Goal: Find contact information: Find contact information

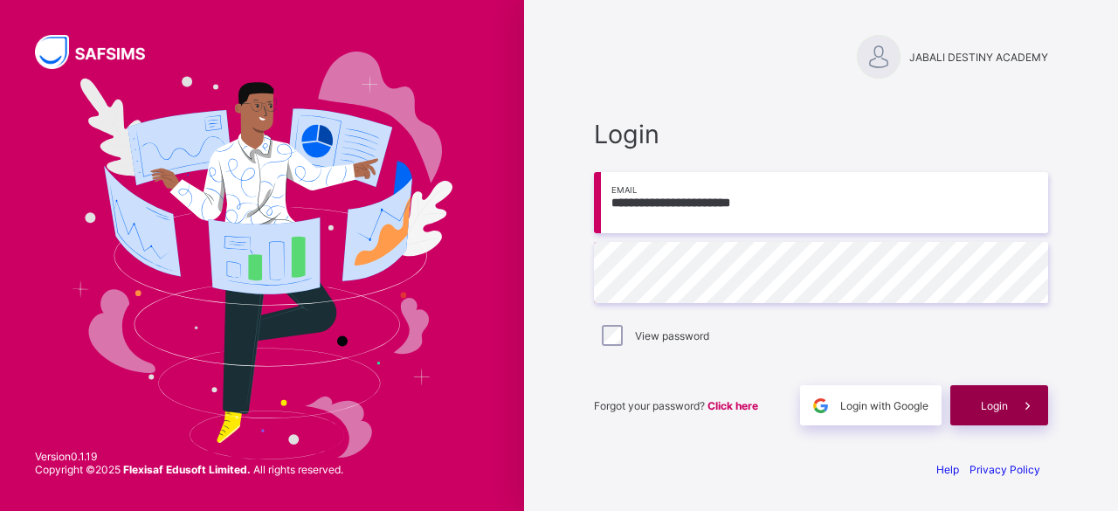
click at [998, 406] on span "Login" at bounding box center [993, 405] width 27 height 13
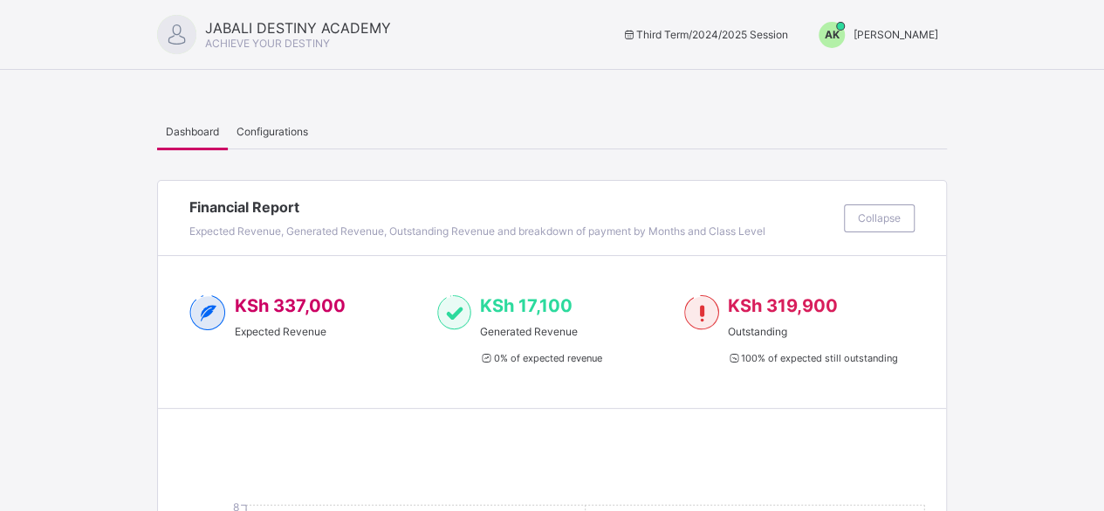
click at [840, 36] on span "AK" at bounding box center [832, 34] width 15 height 13
click at [879, 72] on span "Switch to Admin View" at bounding box center [873, 75] width 133 height 20
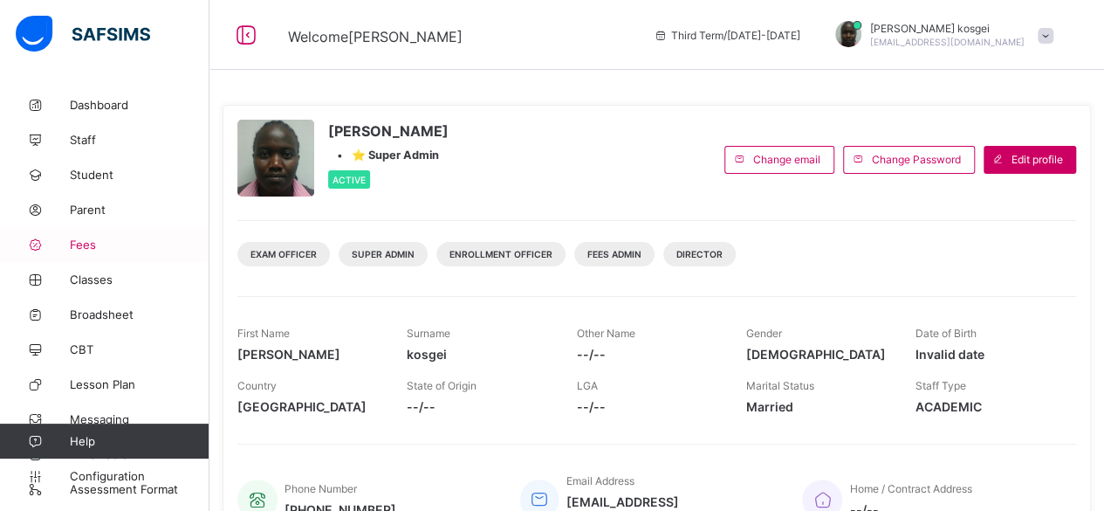
click at [90, 251] on link "Fees" at bounding box center [105, 244] width 210 height 35
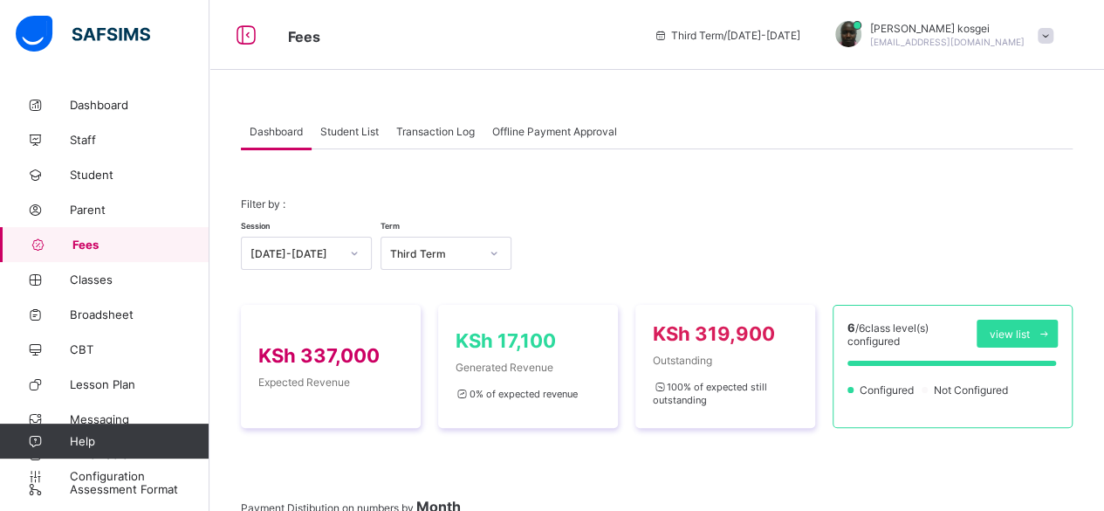
click at [365, 134] on span "Student List" at bounding box center [349, 131] width 58 height 13
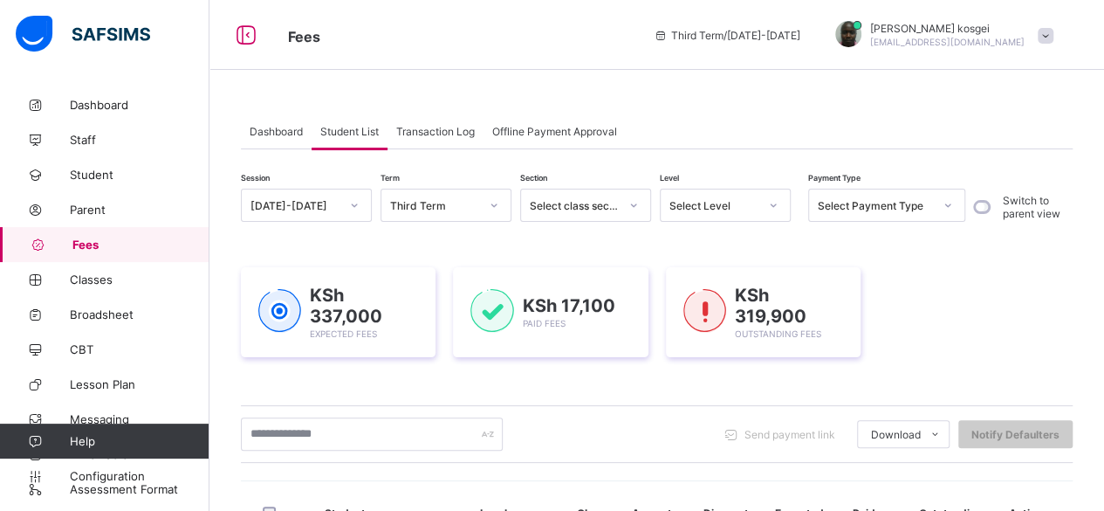
click at [356, 132] on span "Student List" at bounding box center [349, 131] width 58 height 13
click at [88, 183] on link "Student" at bounding box center [105, 174] width 210 height 35
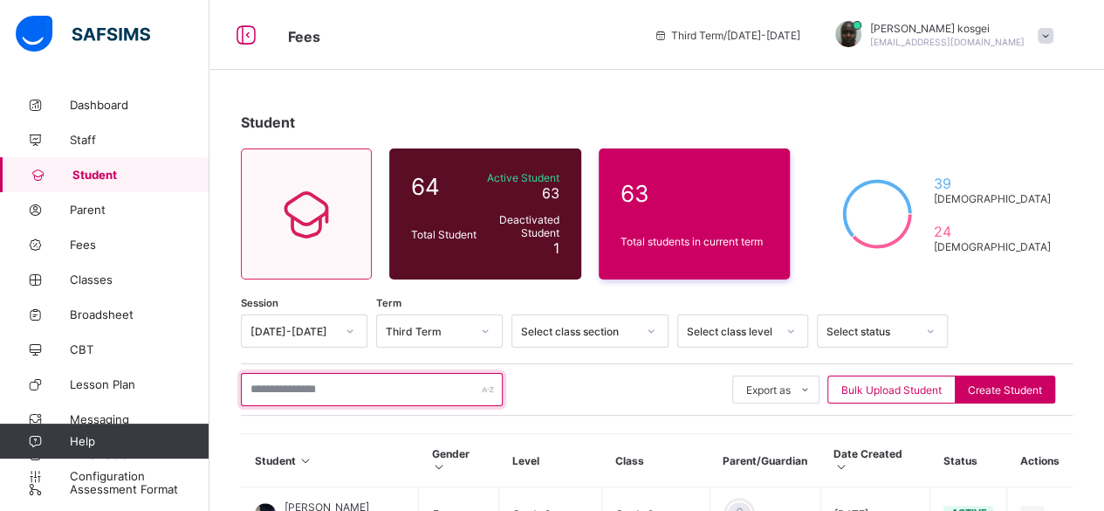
click at [308, 385] on input "text" at bounding box center [372, 389] width 262 height 33
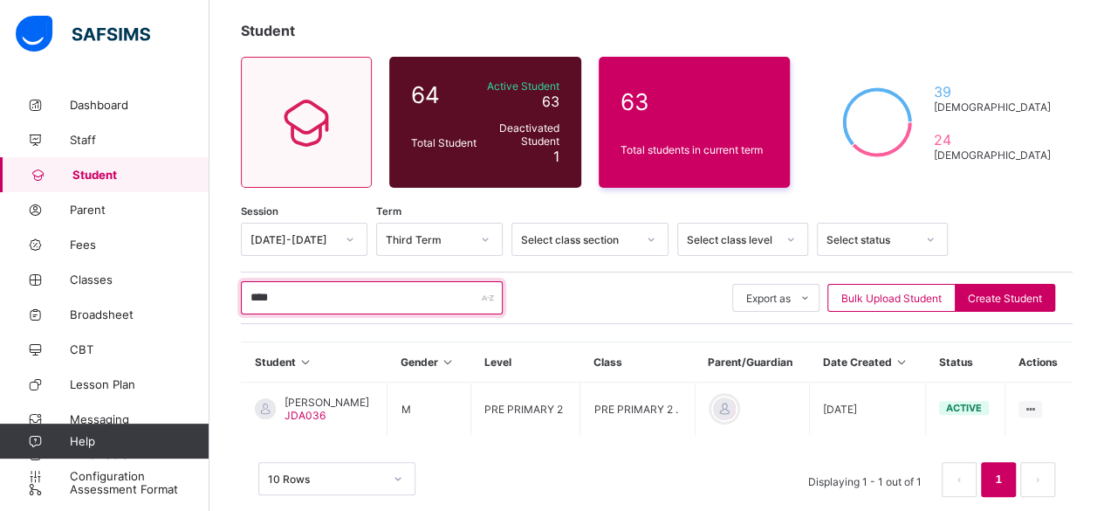
scroll to position [107, 0]
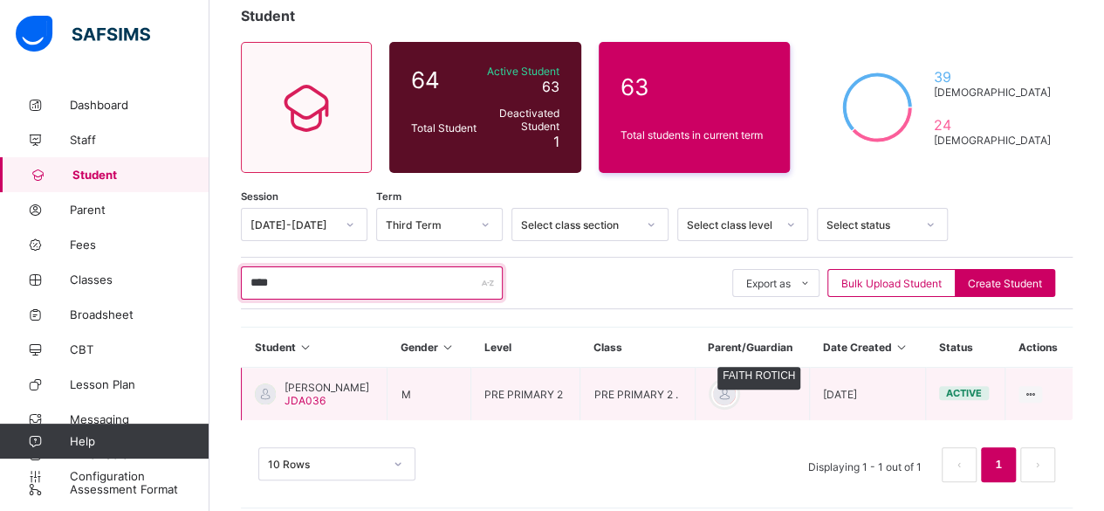
type input "****"
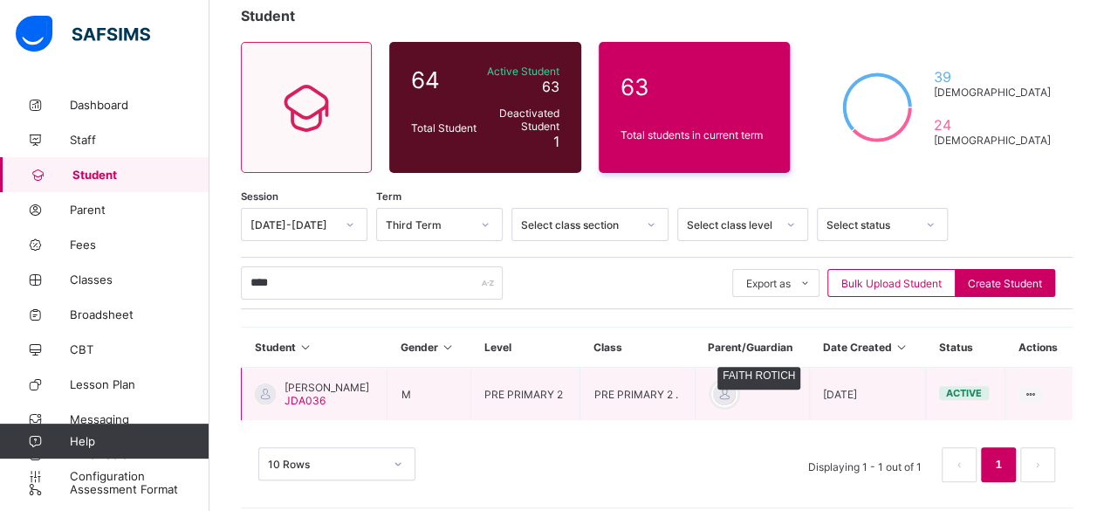
click at [732, 393] on div at bounding box center [725, 394] width 26 height 26
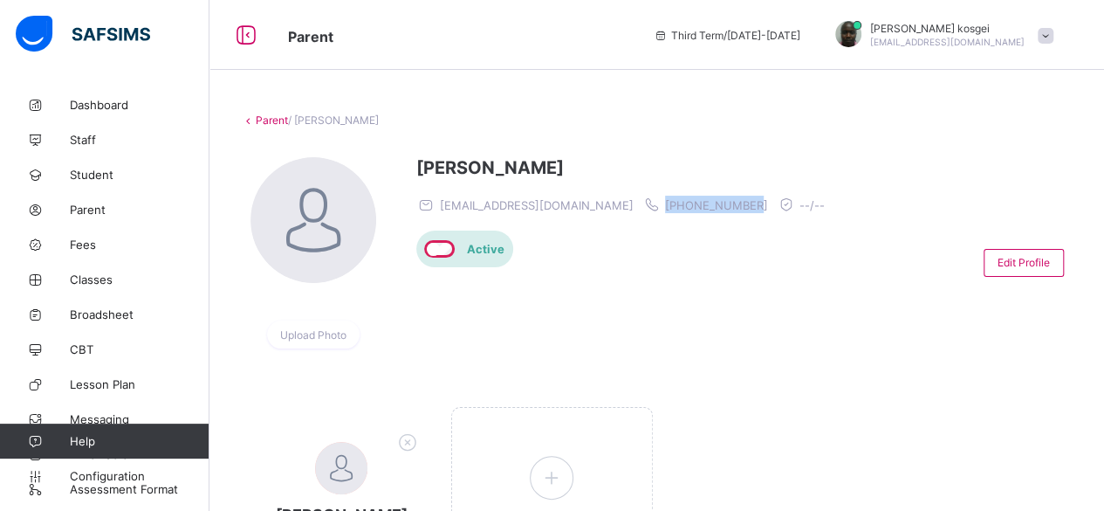
drag, startPoint x: 657, startPoint y: 203, endPoint x: 571, endPoint y: 204, distance: 86.4
click at [665, 204] on span "[PHONE_NUMBER]" at bounding box center [716, 205] width 103 height 14
copy span "[PHONE_NUMBER]"
click at [103, 255] on link "Fees" at bounding box center [105, 244] width 210 height 35
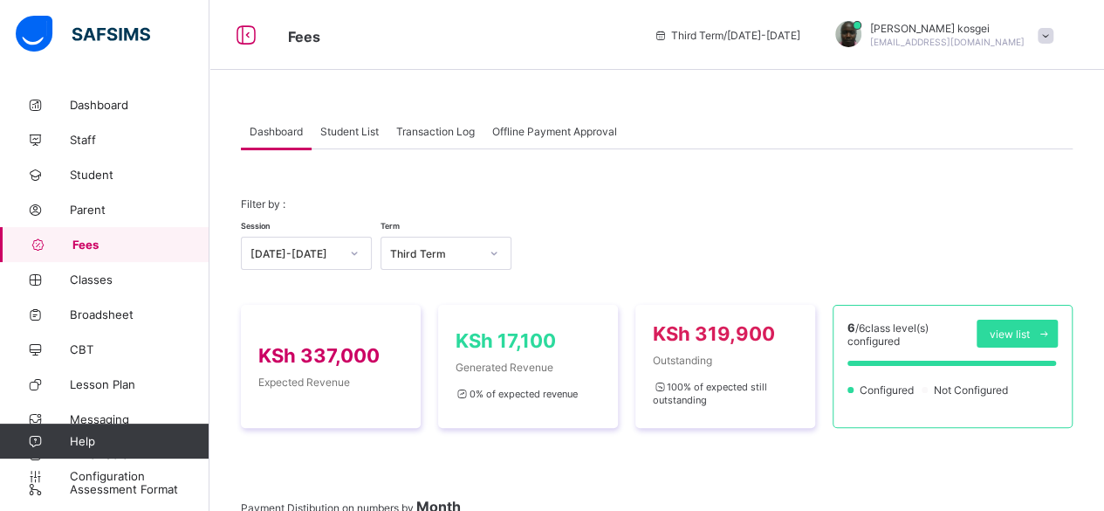
click at [361, 128] on span "Student List" at bounding box center [349, 131] width 58 height 13
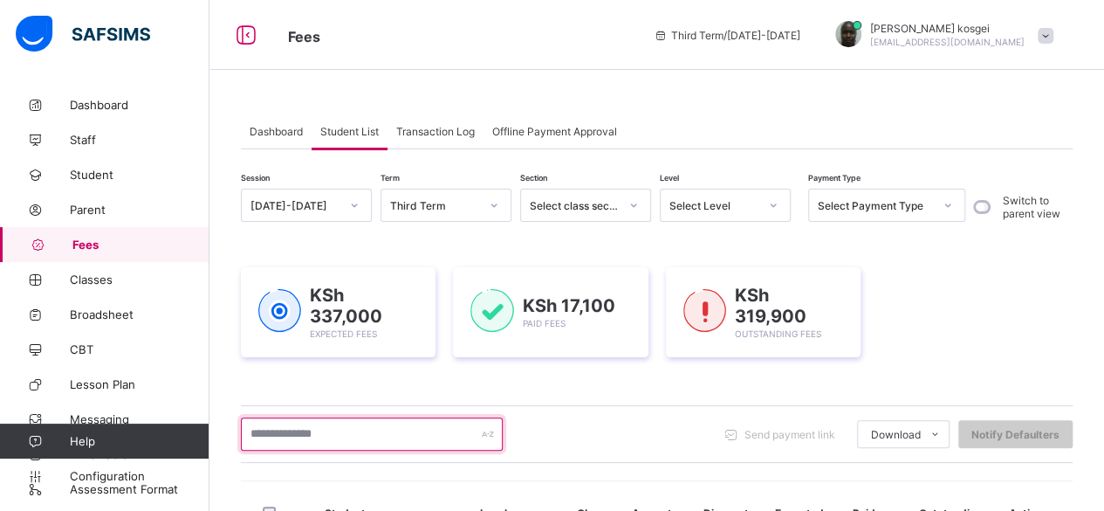
click at [279, 430] on input "text" at bounding box center [372, 433] width 262 height 33
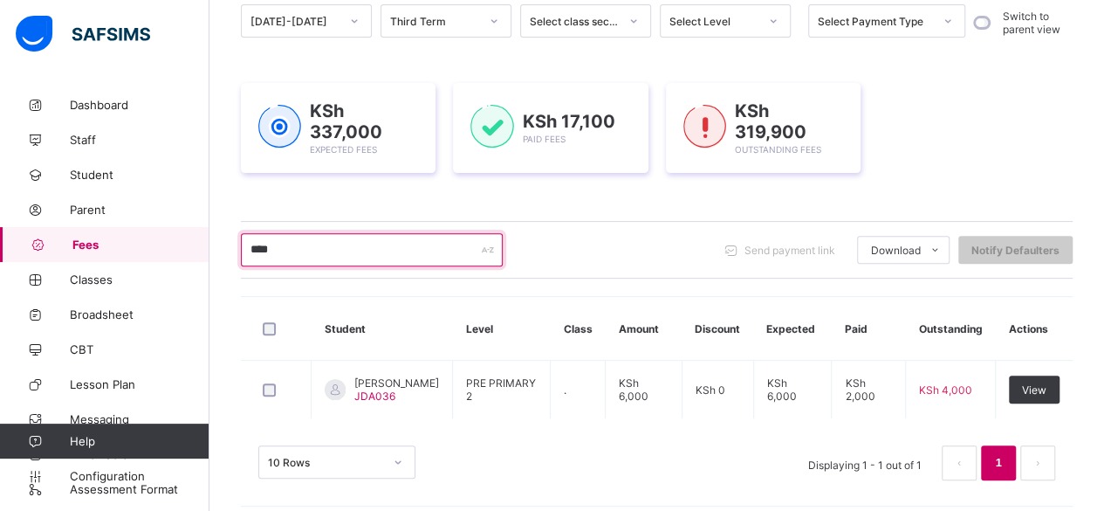
scroll to position [192, 0]
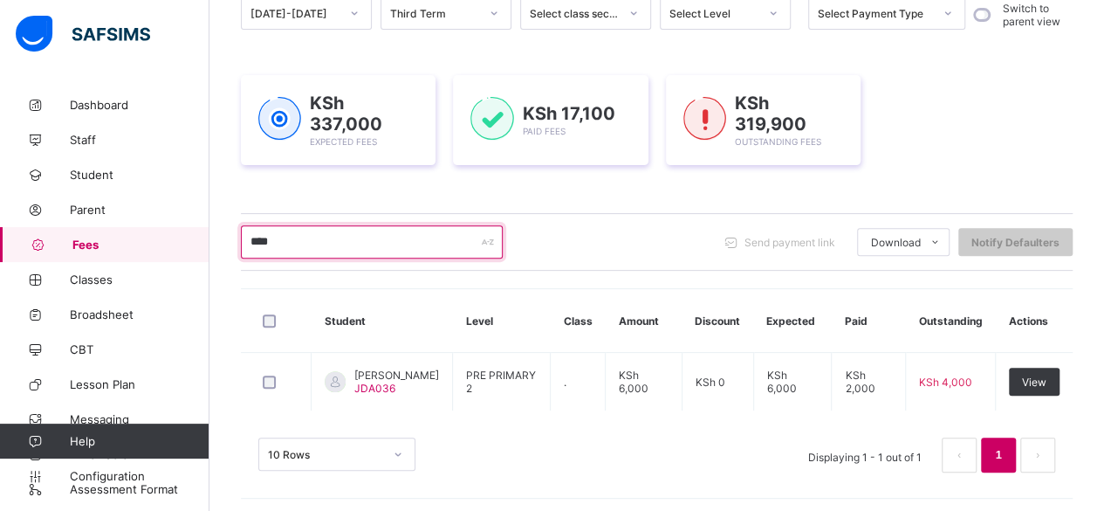
type input "****"
drag, startPoint x: 280, startPoint y: 237, endPoint x: 100, endPoint y: 254, distance: 181.5
click at [100, 254] on div "Fees Third Term / [DATE]-[DATE] [PERSON_NAME] [EMAIL_ADDRESS][DOMAIN_NAME] Dash…" at bounding box center [552, 162] width 1104 height 708
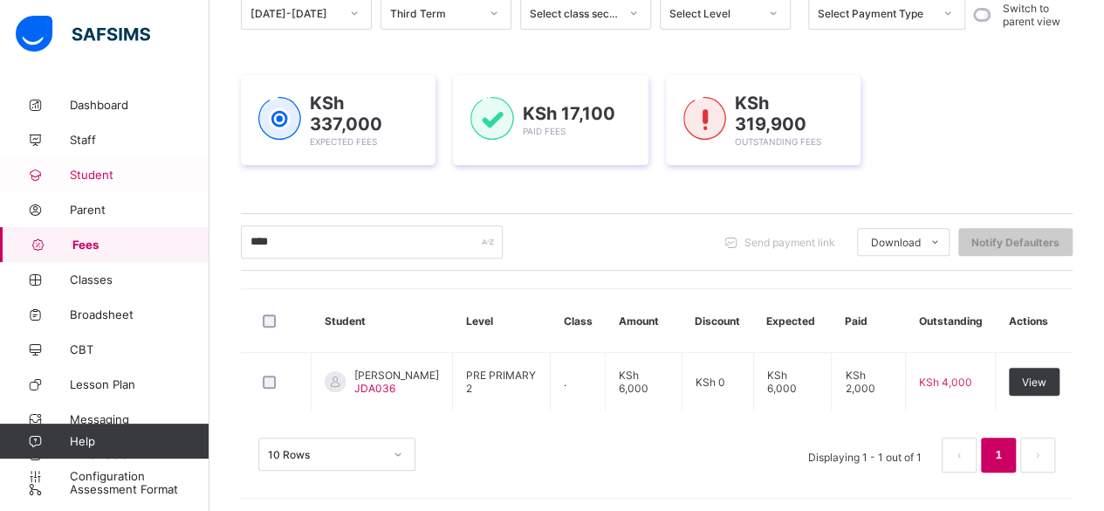
click at [103, 186] on link "Student" at bounding box center [105, 174] width 210 height 35
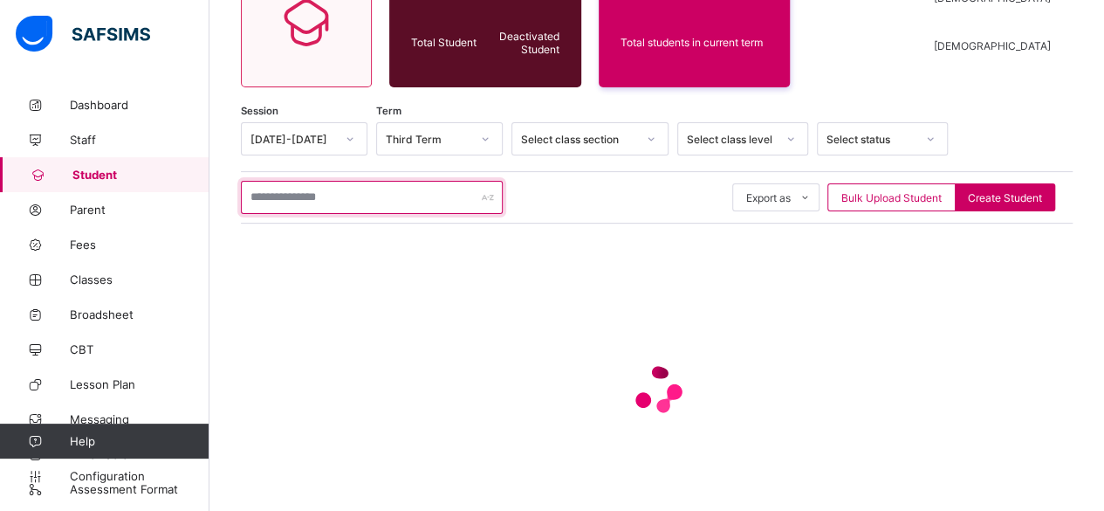
click at [314, 197] on input "text" at bounding box center [372, 197] width 262 height 33
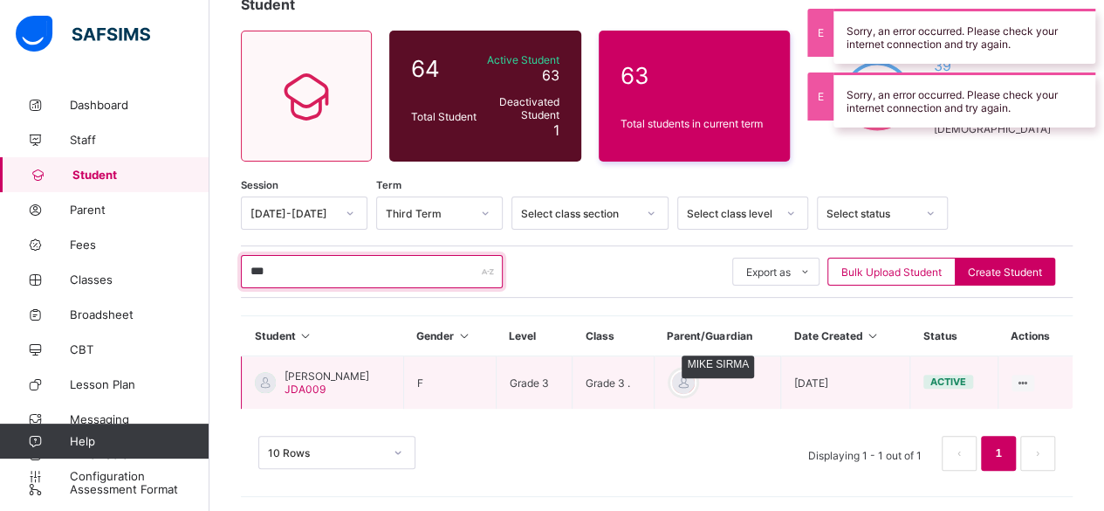
type input "***"
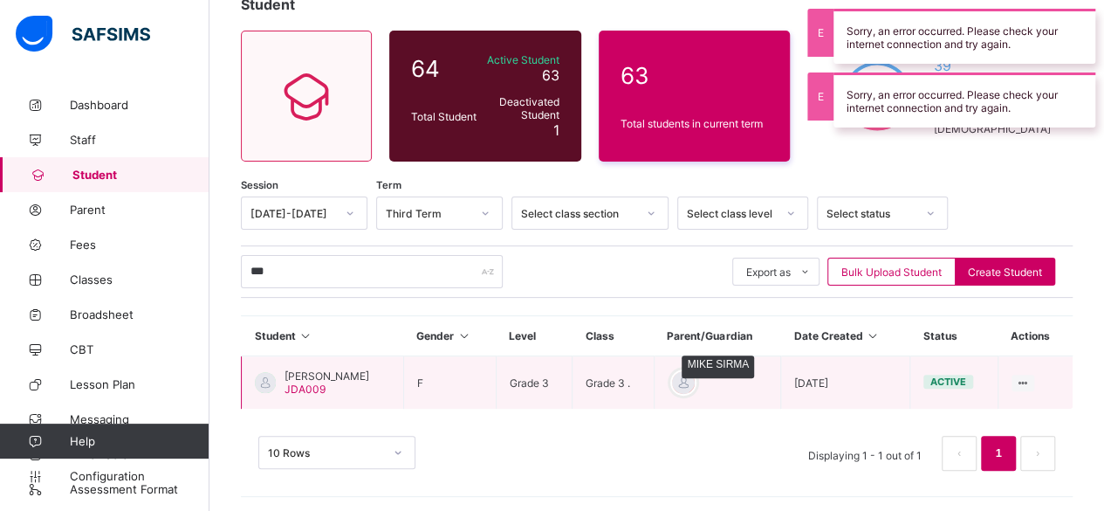
click at [671, 382] on div at bounding box center [684, 382] width 26 height 26
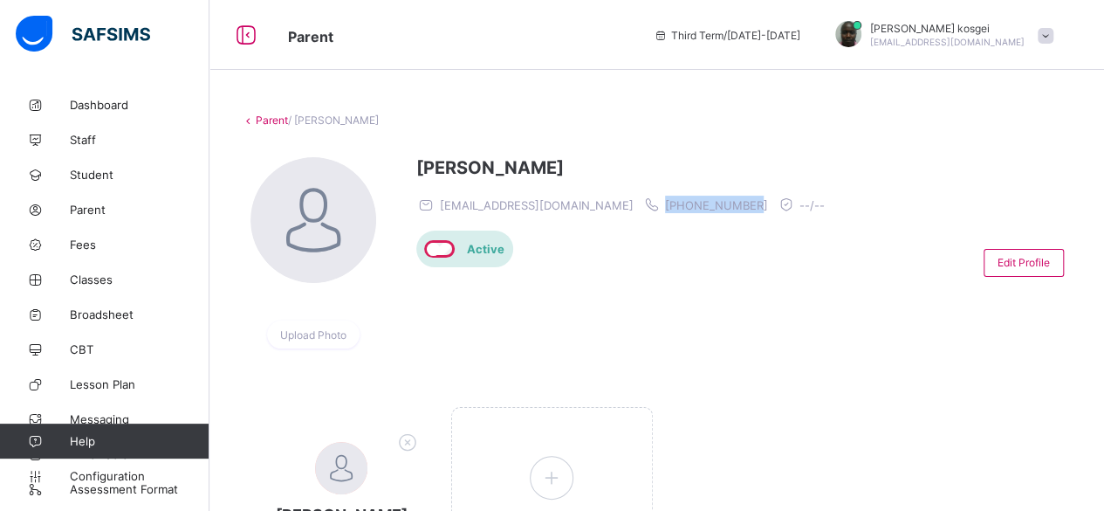
drag, startPoint x: 658, startPoint y: 207, endPoint x: 571, endPoint y: 203, distance: 87.4
click at [571, 203] on div "[EMAIL_ADDRESS][DOMAIN_NAME] [PHONE_NUMBER] --/--" at bounding box center [624, 204] width 417 height 17
copy span "[PHONE_NUMBER]"
click at [89, 247] on span "Fees" at bounding box center [140, 244] width 140 height 14
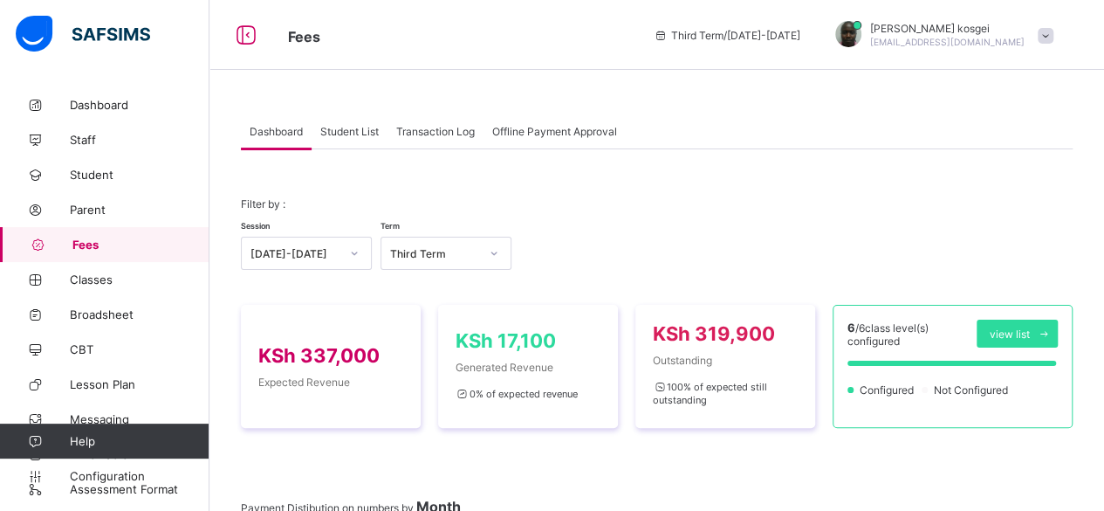
click at [346, 132] on span "Student List" at bounding box center [349, 131] width 58 height 13
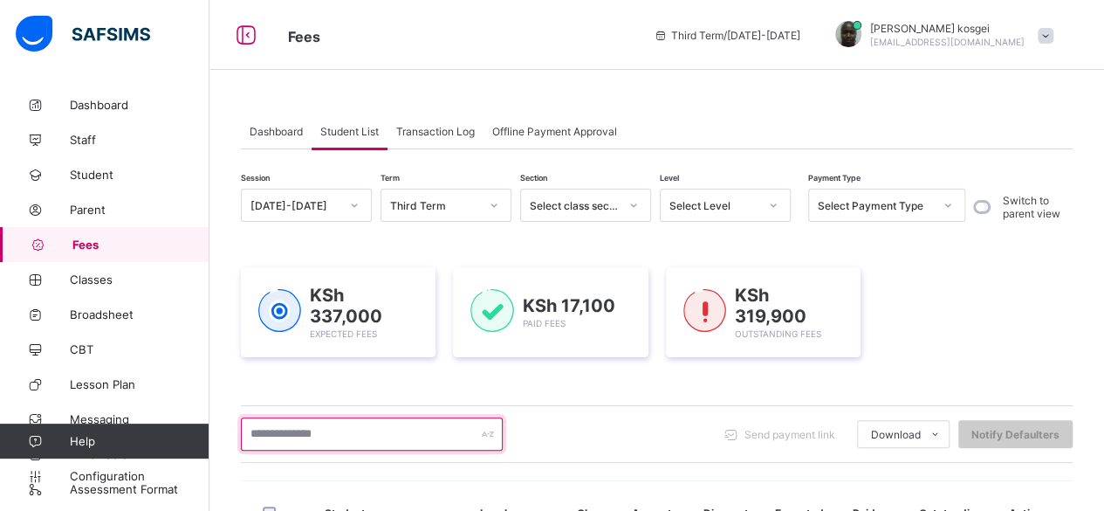
click at [321, 431] on input "text" at bounding box center [372, 433] width 262 height 33
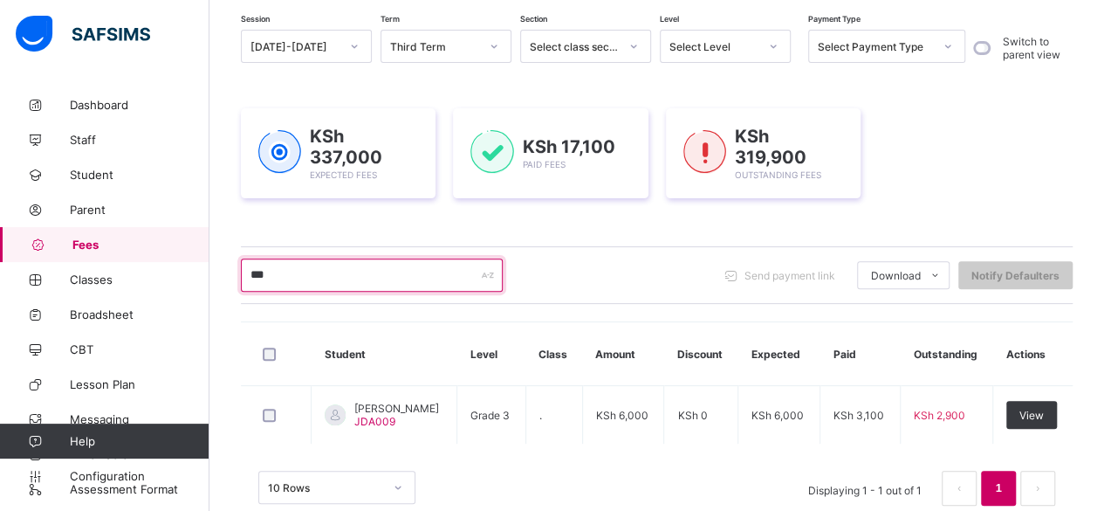
scroll to position [166, 0]
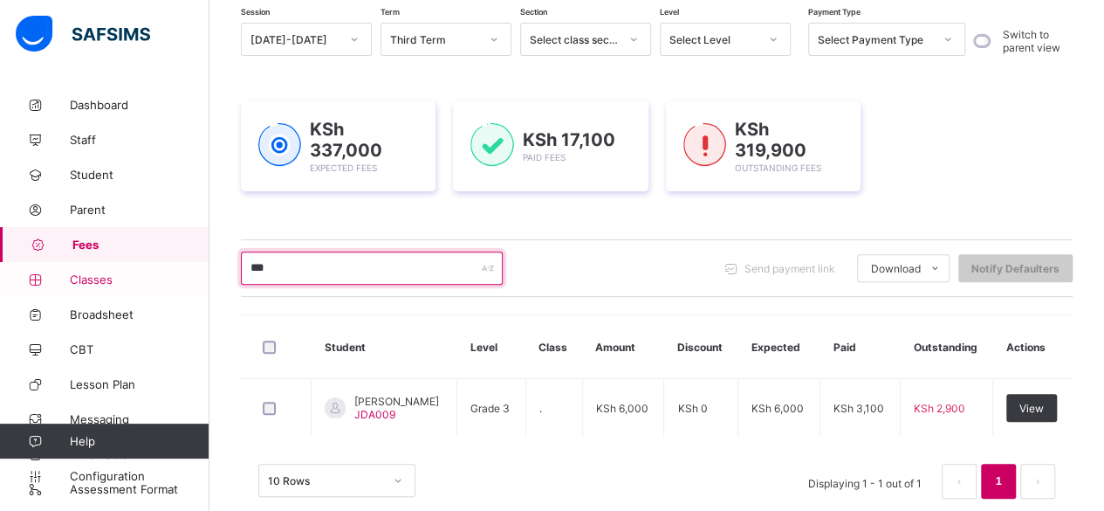
drag, startPoint x: 279, startPoint y: 254, endPoint x: 133, endPoint y: 286, distance: 149.2
click at [133, 286] on div "Fees Third Term / [DATE]-[DATE] [PERSON_NAME] [EMAIL_ADDRESS][DOMAIN_NAME] Dash…" at bounding box center [552, 188] width 1104 height 708
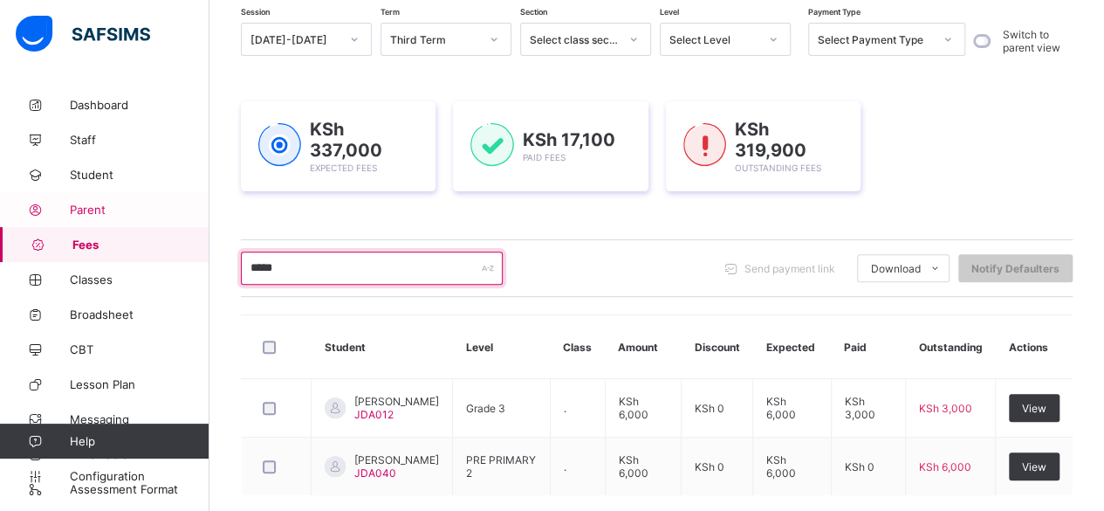
type input "*****"
click at [87, 203] on span "Parent" at bounding box center [140, 210] width 140 height 14
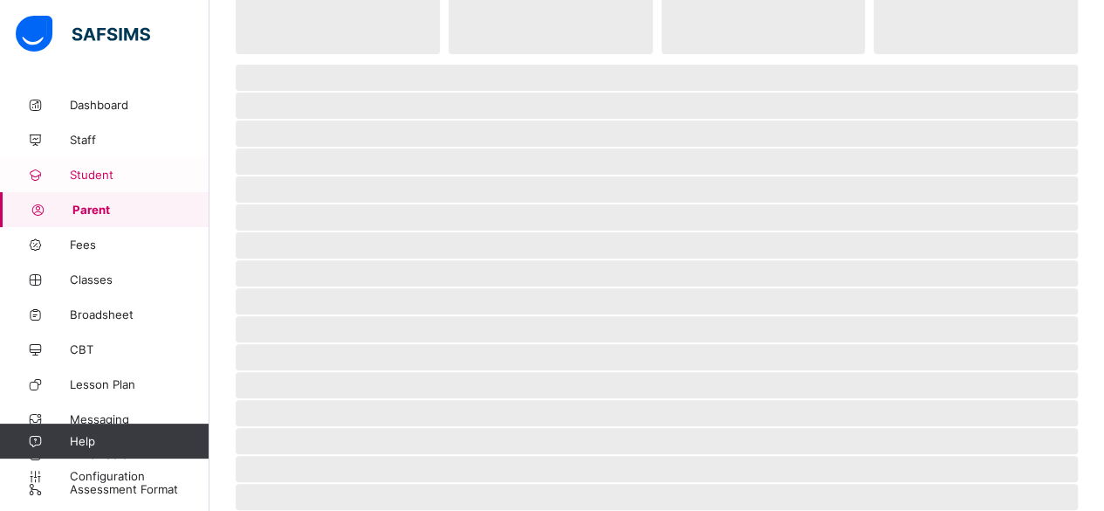
click at [101, 175] on span "Student" at bounding box center [140, 175] width 140 height 14
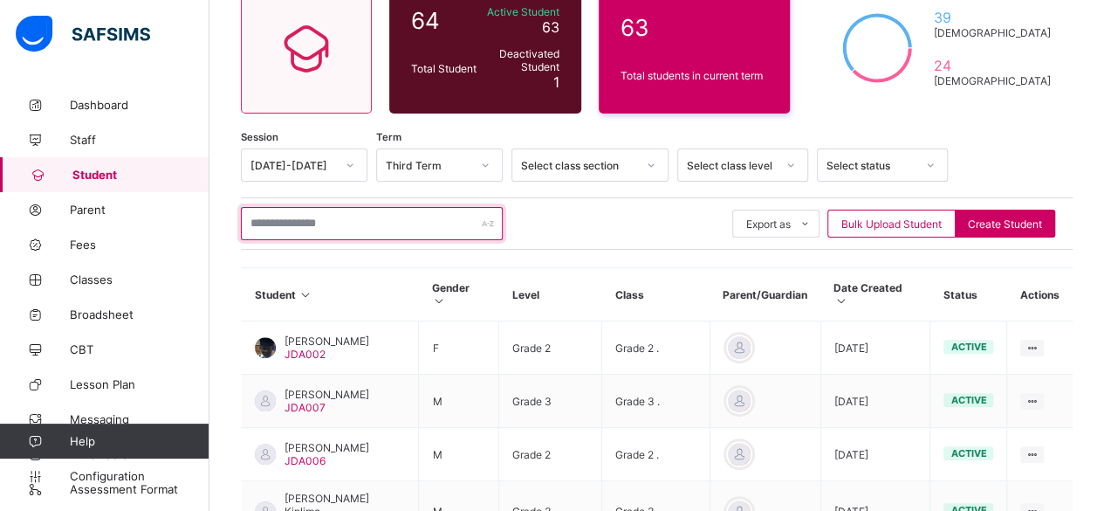
click at [285, 215] on input "text" at bounding box center [372, 223] width 262 height 33
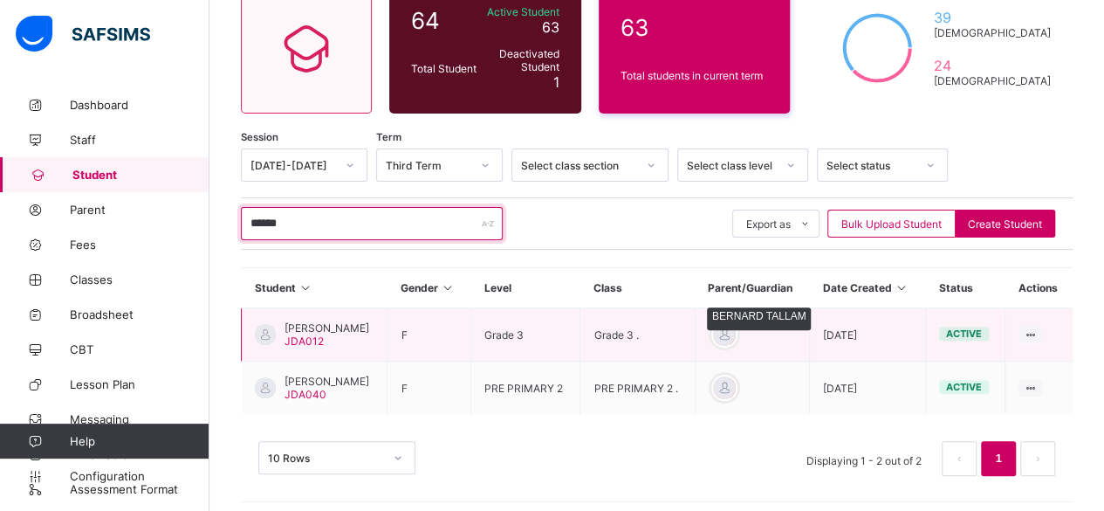
type input "******"
click at [729, 330] on div at bounding box center [725, 334] width 26 height 26
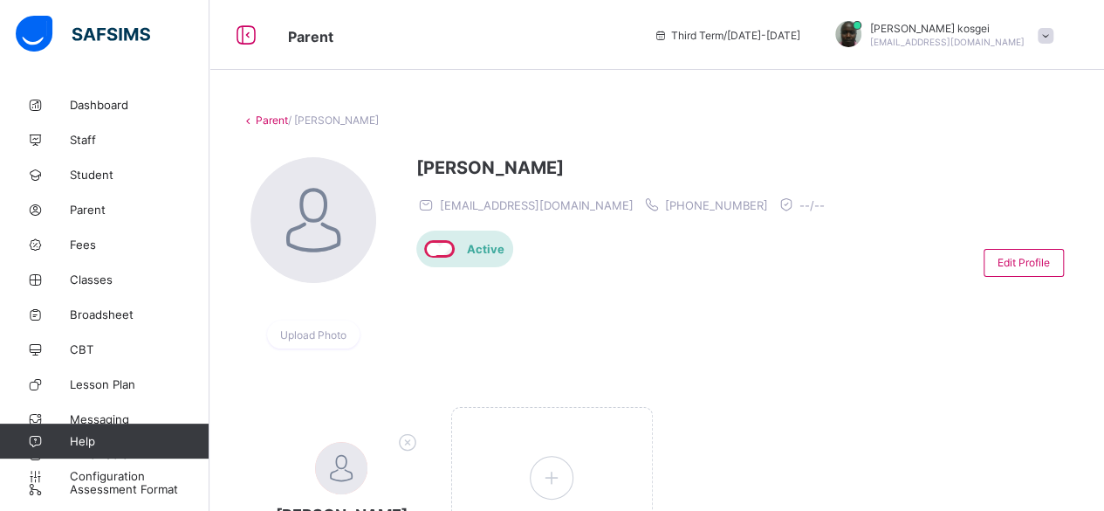
click at [665, 203] on span "[PHONE_NUMBER]" at bounding box center [716, 205] width 103 height 14
copy span "254758496836"
